Goal: Transaction & Acquisition: Purchase product/service

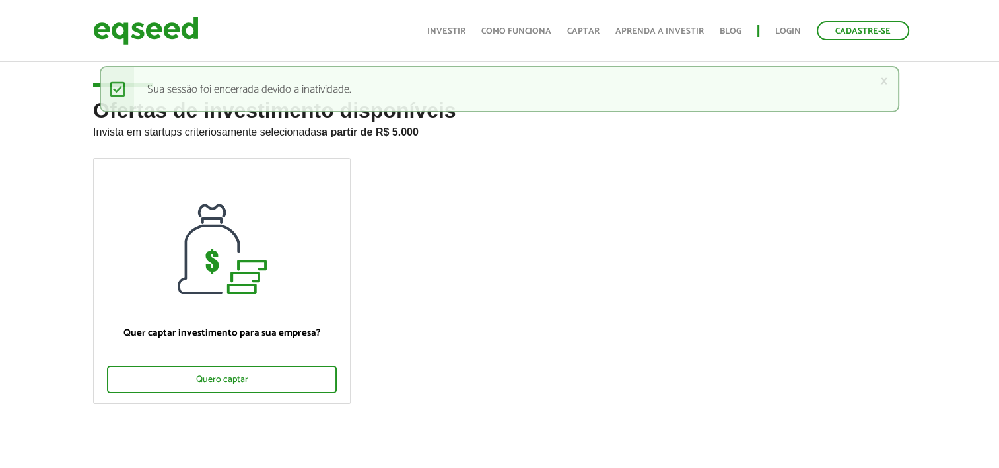
scroll to position [396, 0]
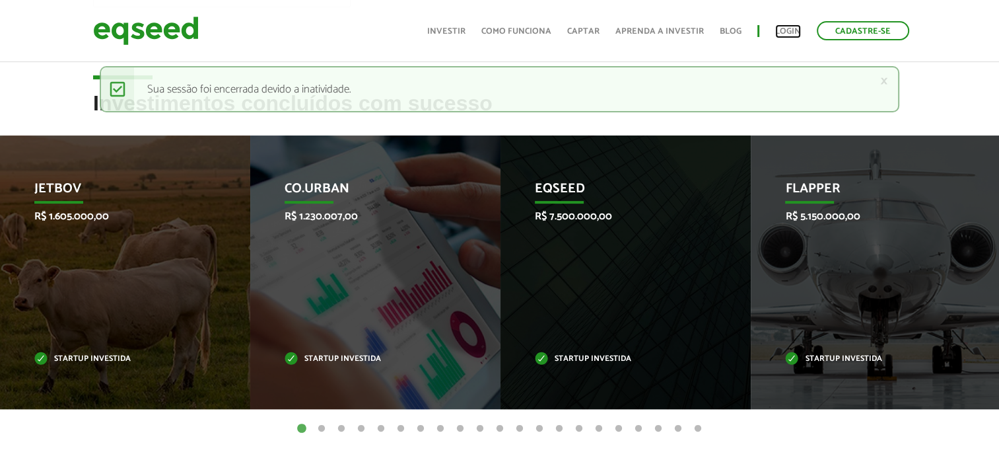
click at [786, 32] on link "Login" at bounding box center [788, 31] width 26 height 9
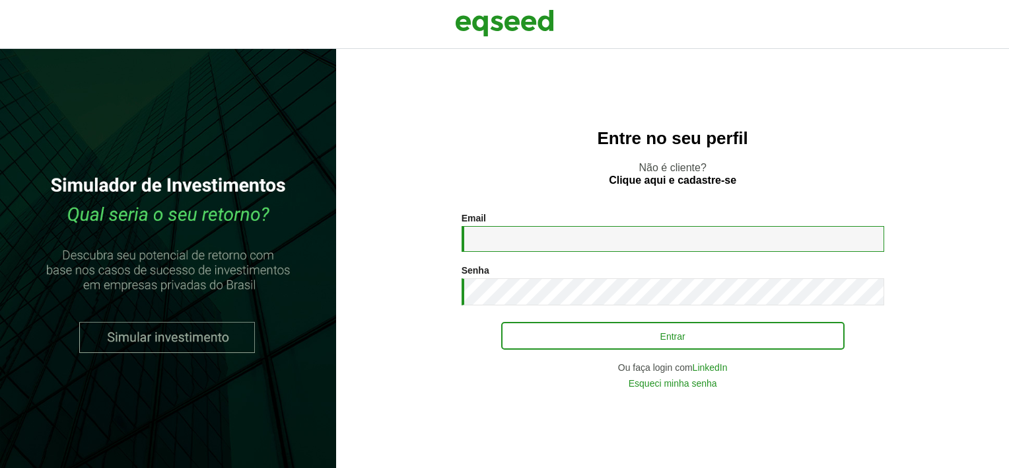
type input "**********"
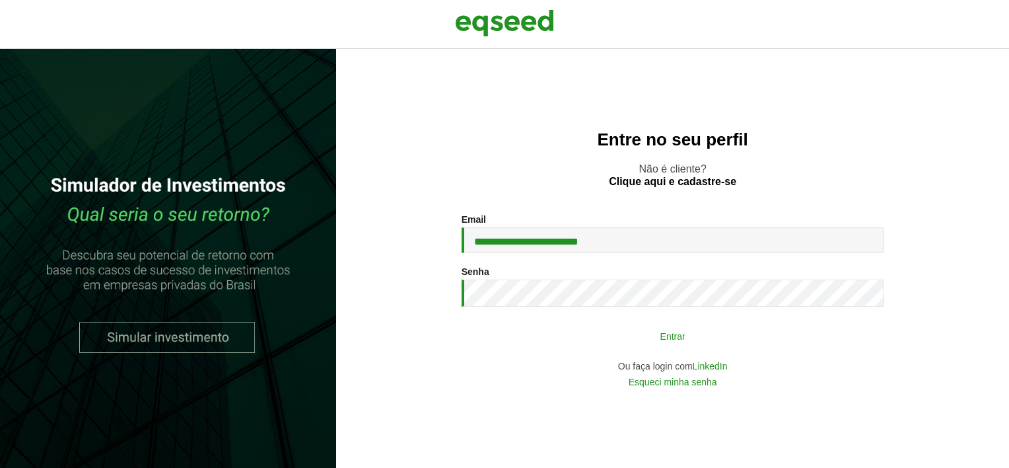
click at [714, 324] on button "Entrar" at bounding box center [672, 335] width 343 height 25
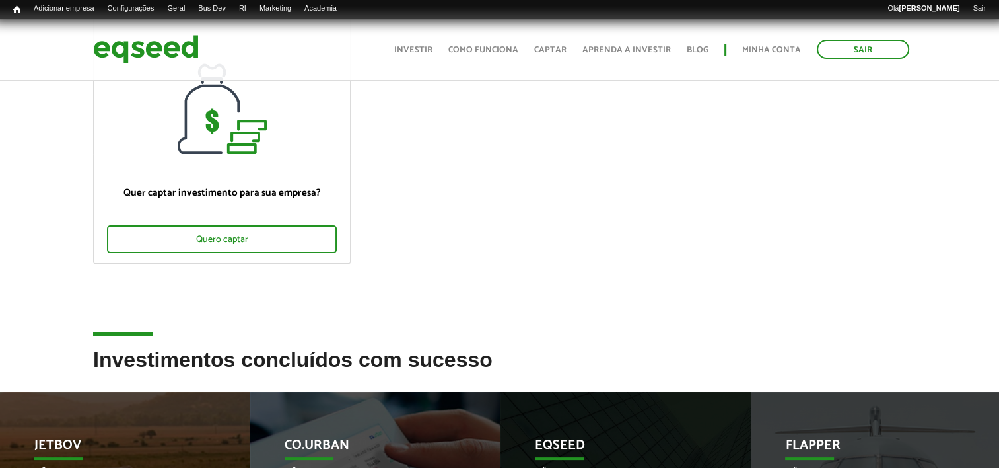
scroll to position [264, 0]
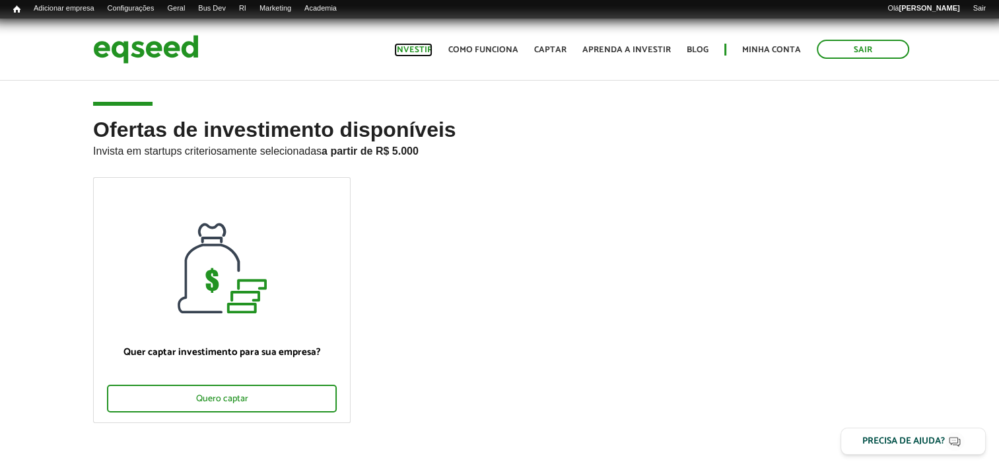
click at [419, 49] on link "Investir" at bounding box center [413, 50] width 38 height 9
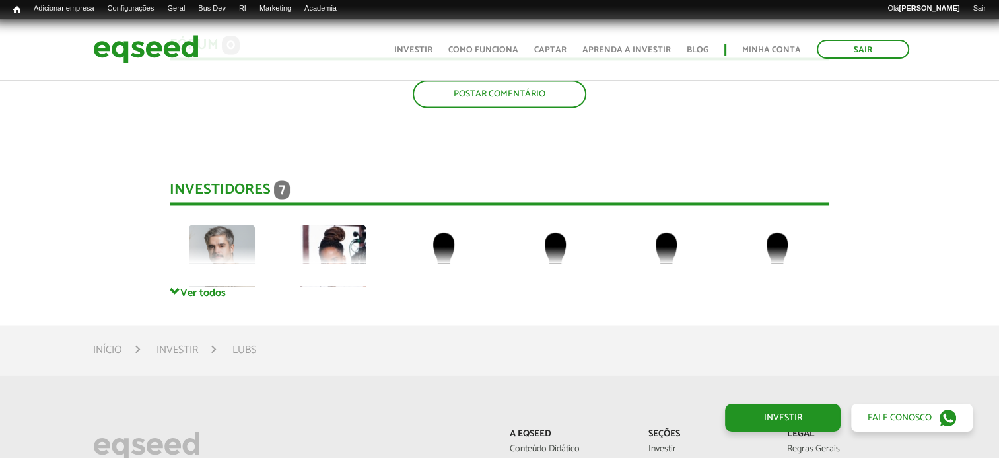
scroll to position [2113, 0]
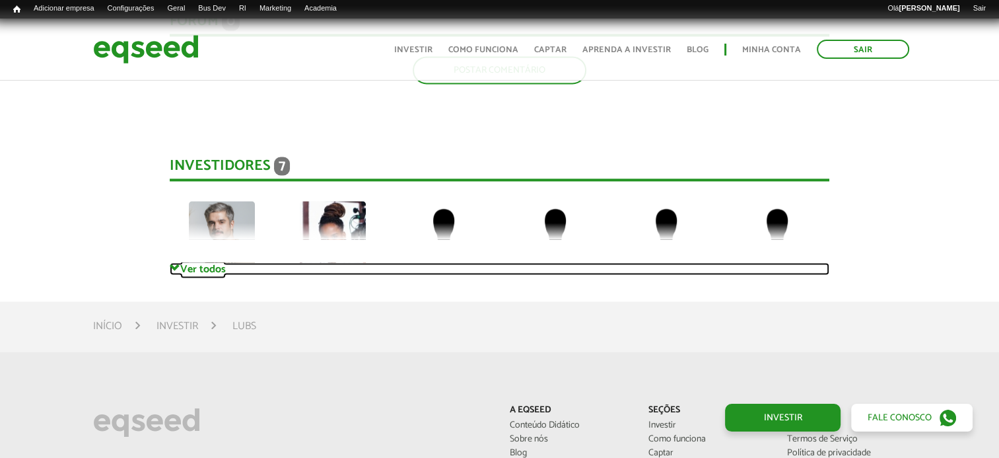
click at [221, 268] on link "Ver todos" at bounding box center [500, 268] width 660 height 13
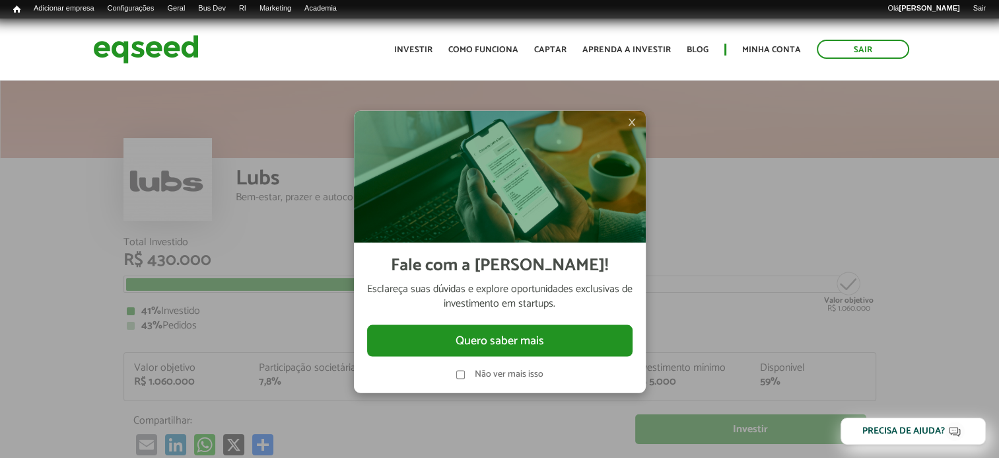
click at [630, 120] on span "×" at bounding box center [632, 122] width 8 height 16
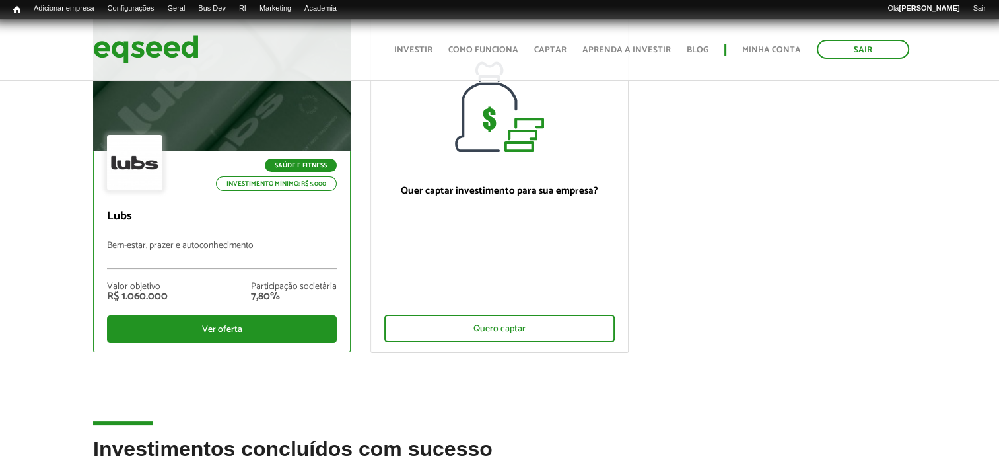
scroll to position [66, 0]
